Goal: Task Accomplishment & Management: Use online tool/utility

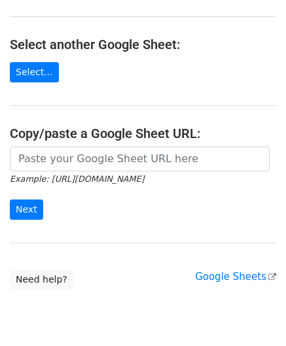
scroll to position [131, 0]
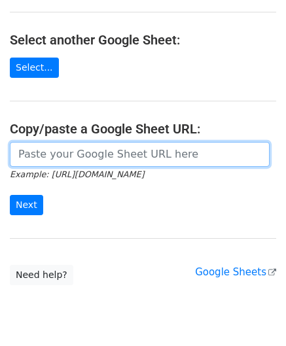
click at [51, 154] on input "url" at bounding box center [140, 154] width 260 height 25
paste input "[URL][DOMAIN_NAME]"
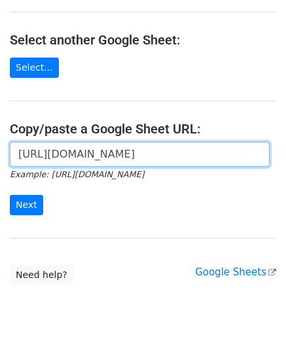
scroll to position [0, 302]
type input "[URL][DOMAIN_NAME]"
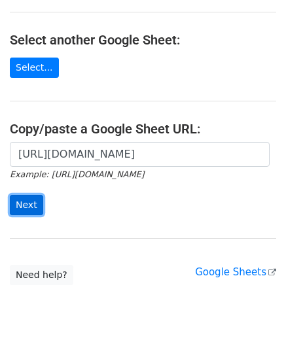
scroll to position [0, 0]
click at [31, 201] on input "Next" at bounding box center [26, 205] width 33 height 20
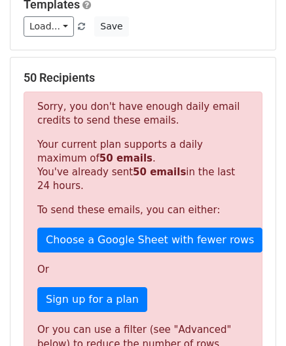
scroll to position [441, 0]
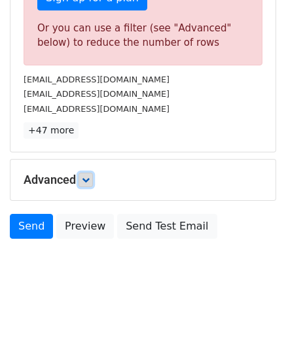
click at [90, 176] on icon at bounding box center [86, 180] width 8 height 8
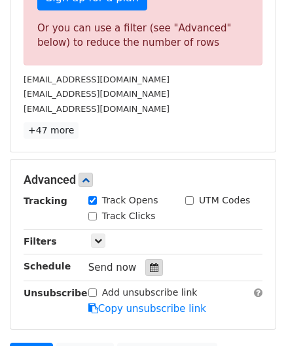
click at [152, 261] on div at bounding box center [154, 267] width 18 height 17
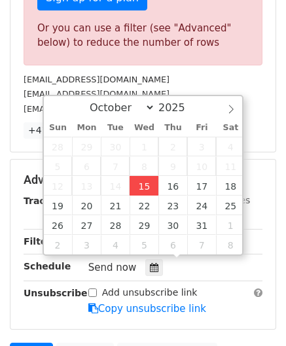
type input "2025-10-15 12:00"
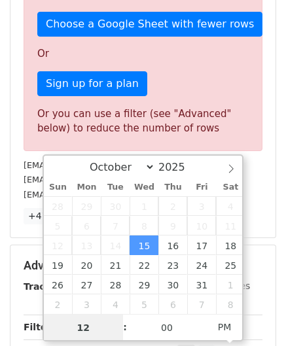
paste input "6"
type input "6"
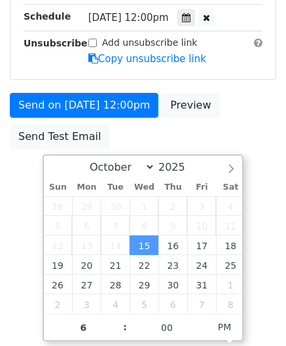
type input "2025-10-15 18:00"
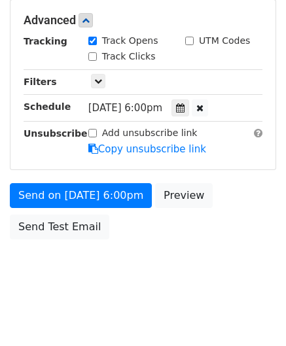
scroll to position [599, 0]
